Goal: Task Accomplishment & Management: Use online tool/utility

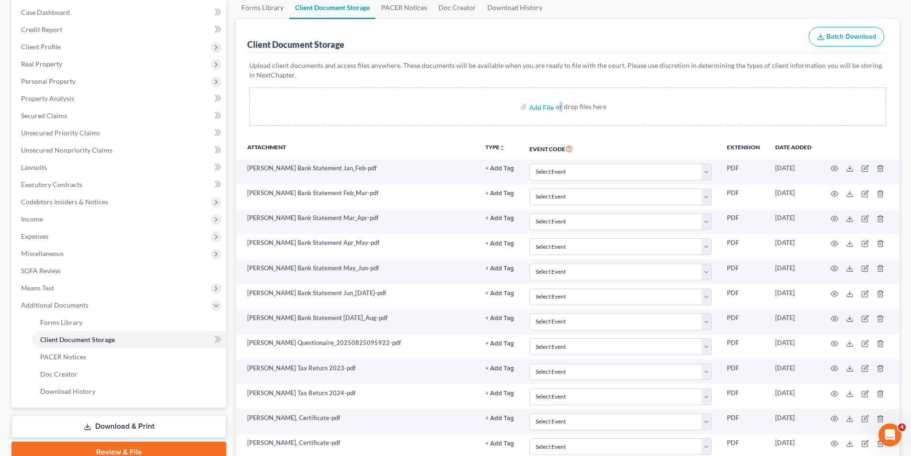
scroll to position [96, 0]
click at [540, 106] on input "file" at bounding box center [540, 106] width 23 height 17
type input "C:\fakepath\[PERSON_NAME], Aqua Finance.pdf"
click at [536, 112] on input "file" at bounding box center [540, 106] width 23 height 17
type input "C:\fakepath\[PERSON_NAME], Mariner Finance_20250904115938.pdf"
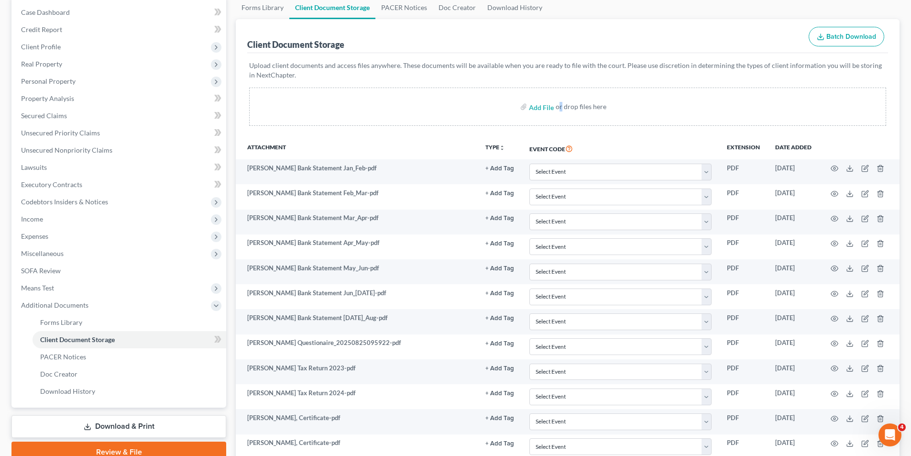
click at [529, 107] on label "Add File" at bounding box center [542, 107] width 27 height 17
click at [534, 107] on input "file" at bounding box center [540, 106] width 23 height 17
type input "C:\fakepath\[PERSON_NAME], [GEOGRAPHIC_DATA]pdf"
click at [536, 108] on input "file" at bounding box center [540, 106] width 23 height 17
type input "C:\fakepath\[PERSON_NAME],PayPal.pdf"
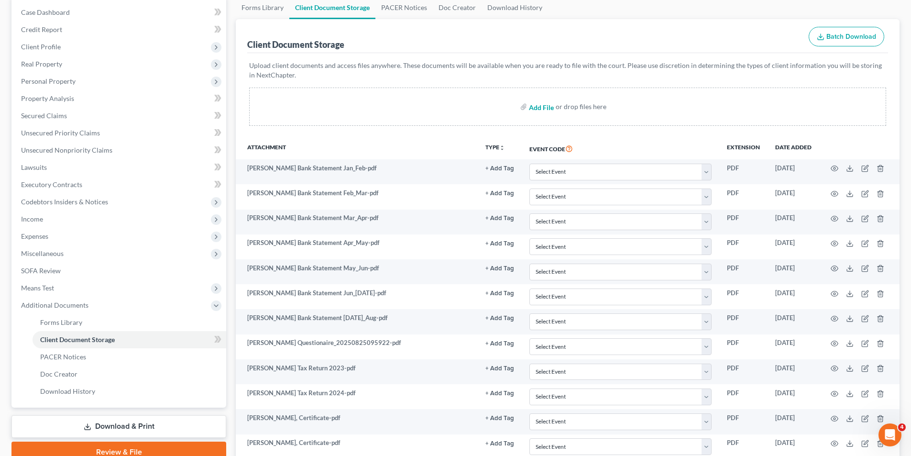
click at [552, 111] on input "file" at bounding box center [540, 106] width 23 height 17
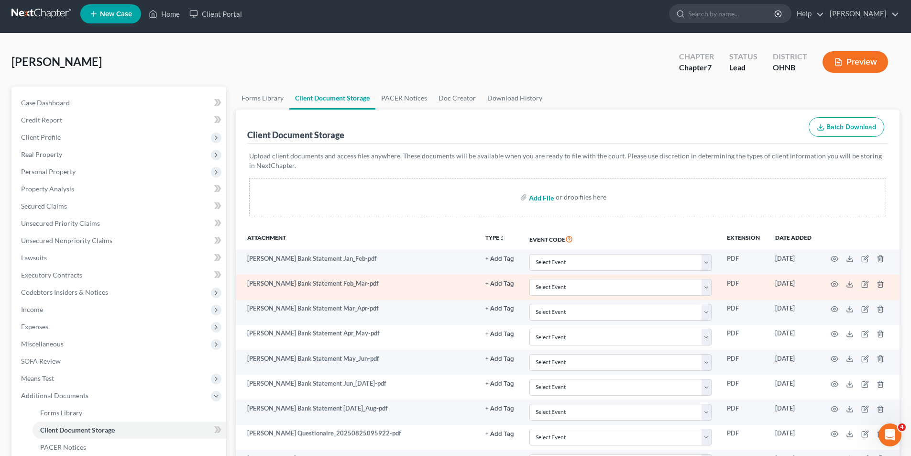
scroll to position [0, 0]
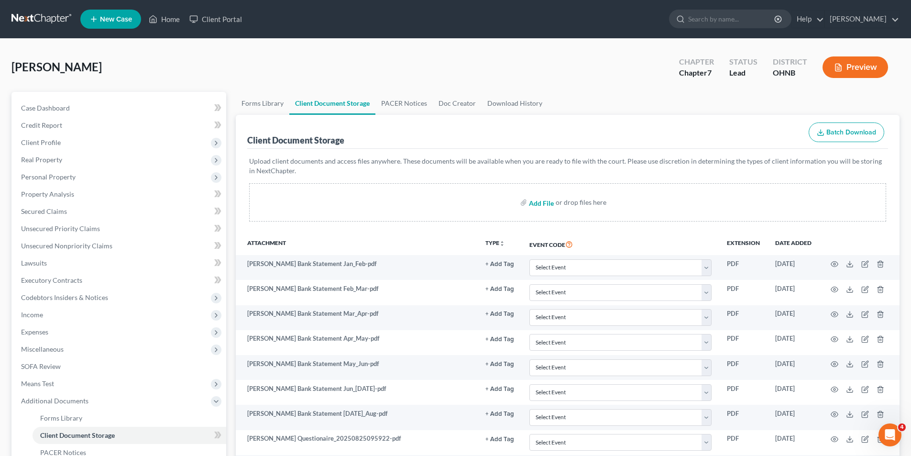
click at [537, 202] on input "file" at bounding box center [540, 202] width 23 height 17
click at [537, 206] on input "file" at bounding box center [540, 202] width 23 height 17
type input "C:\fakepath\[PERSON_NAME], Pay Pal.pdf"
